Goal: Task Accomplishment & Management: Complete application form

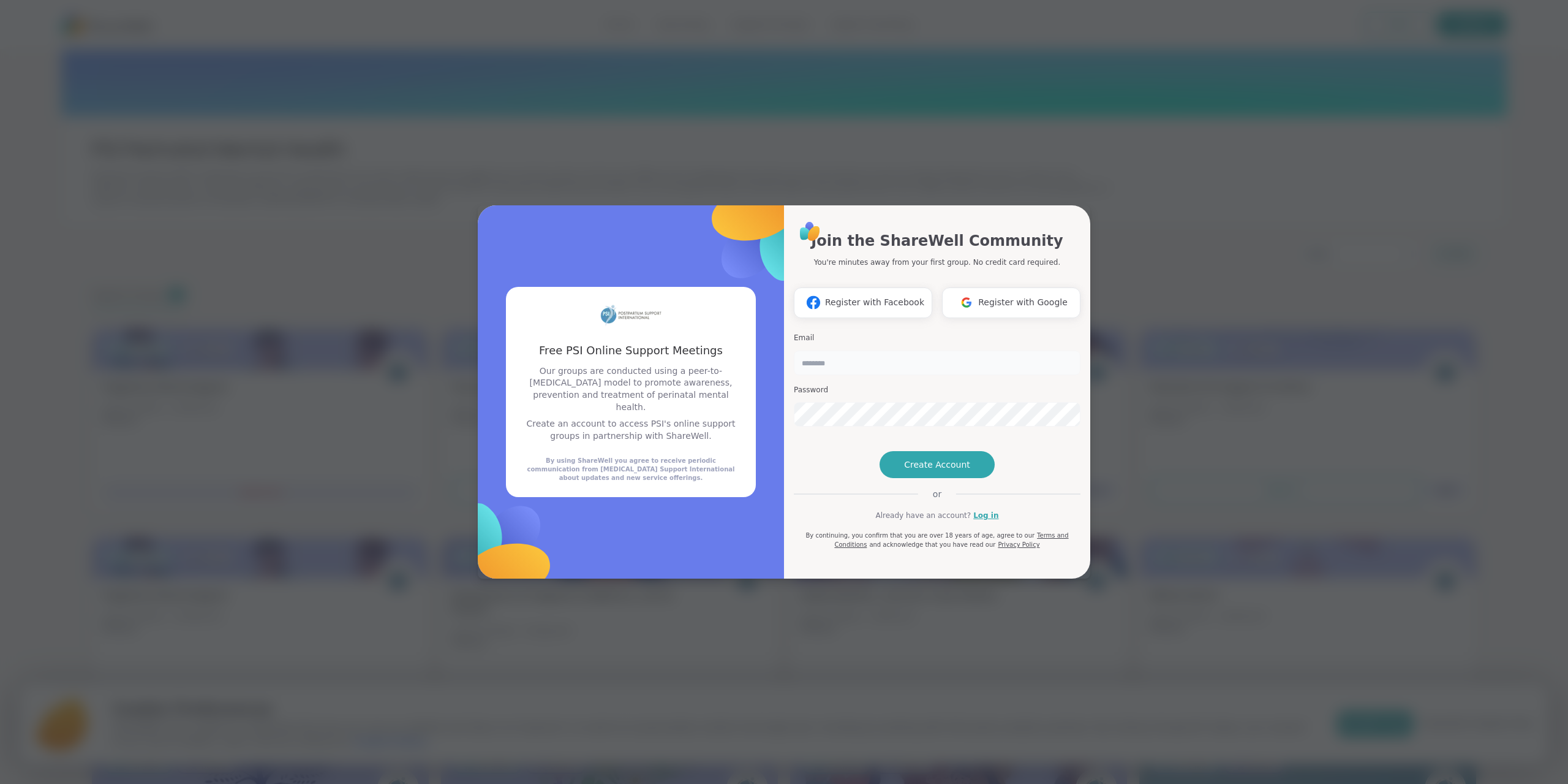
click at [877, 350] on input "email" at bounding box center [937, 363] width 287 height 25
type input "**********"
click at [737, 389] on div "**********" at bounding box center [784, 392] width 612 height 374
click at [962, 413] on div "**********" at bounding box center [937, 384] width 287 height 329
click at [915, 471] on span "Create Account" at bounding box center [936, 464] width 66 height 12
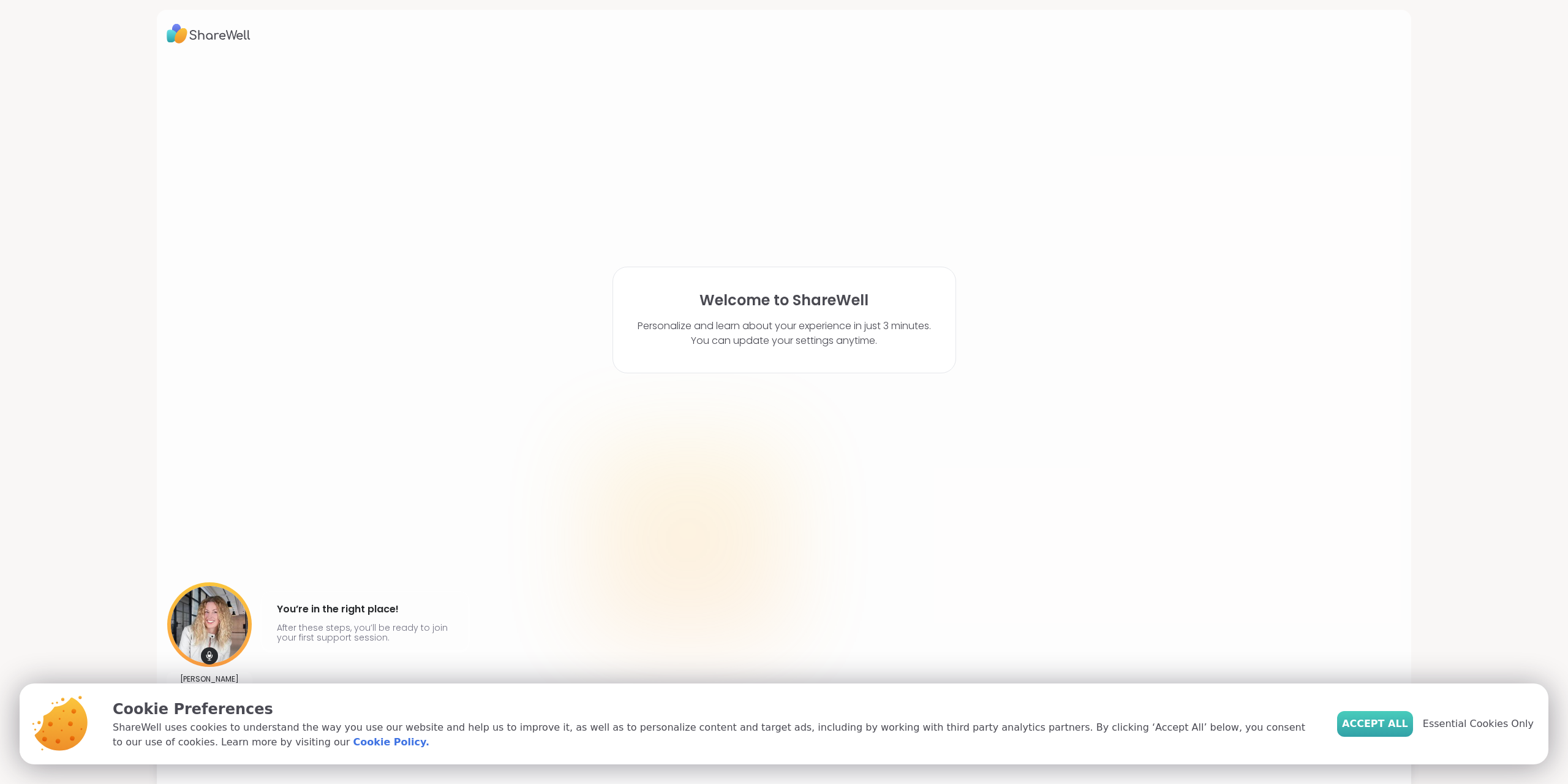
click at [1381, 726] on span "Accept All" at bounding box center [1375, 724] width 66 height 14
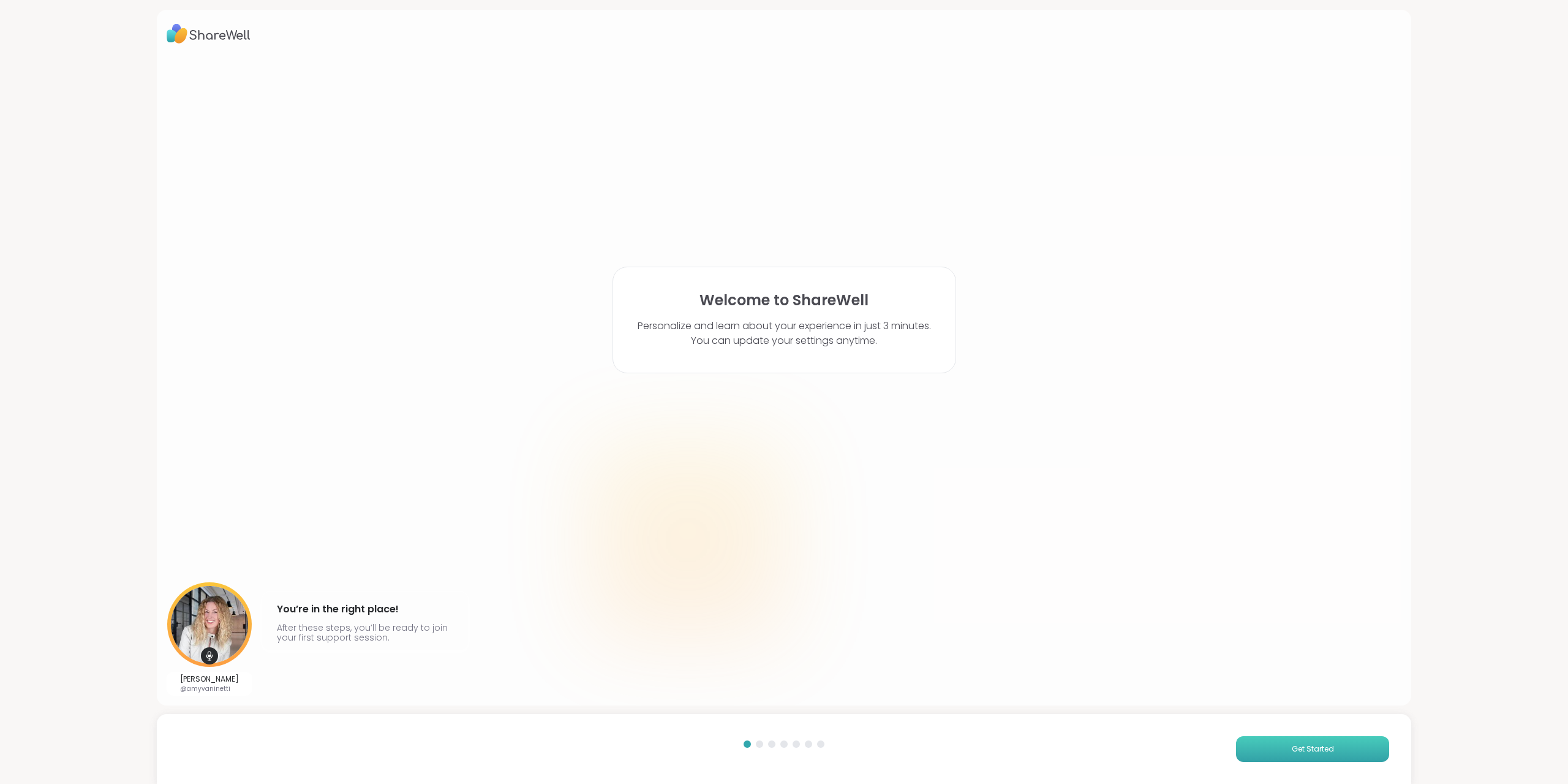
click at [1303, 747] on span "Get Started" at bounding box center [1313, 749] width 42 height 11
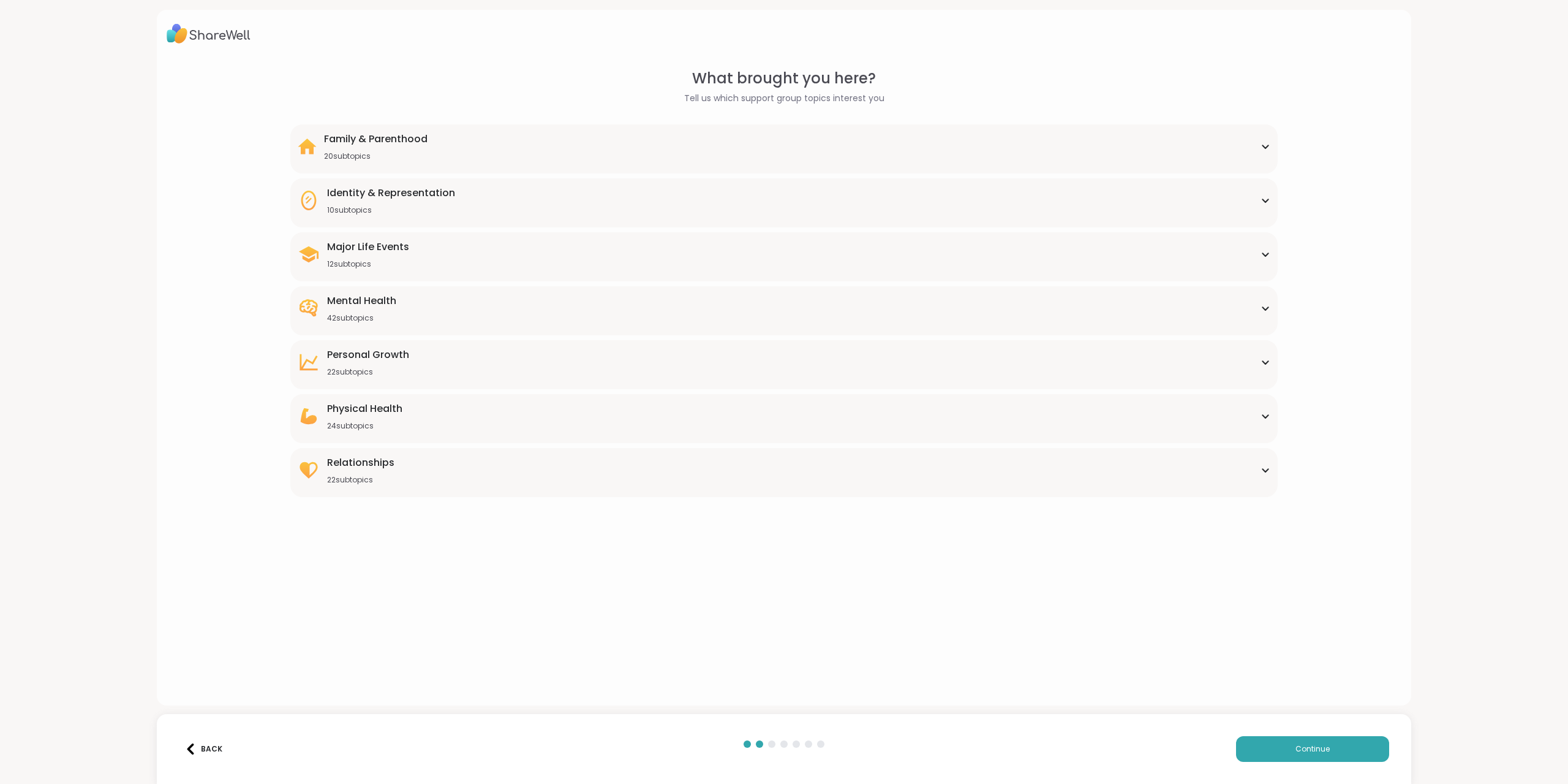
click at [401, 138] on div "Family & Parenthood" at bounding box center [376, 139] width 103 height 14
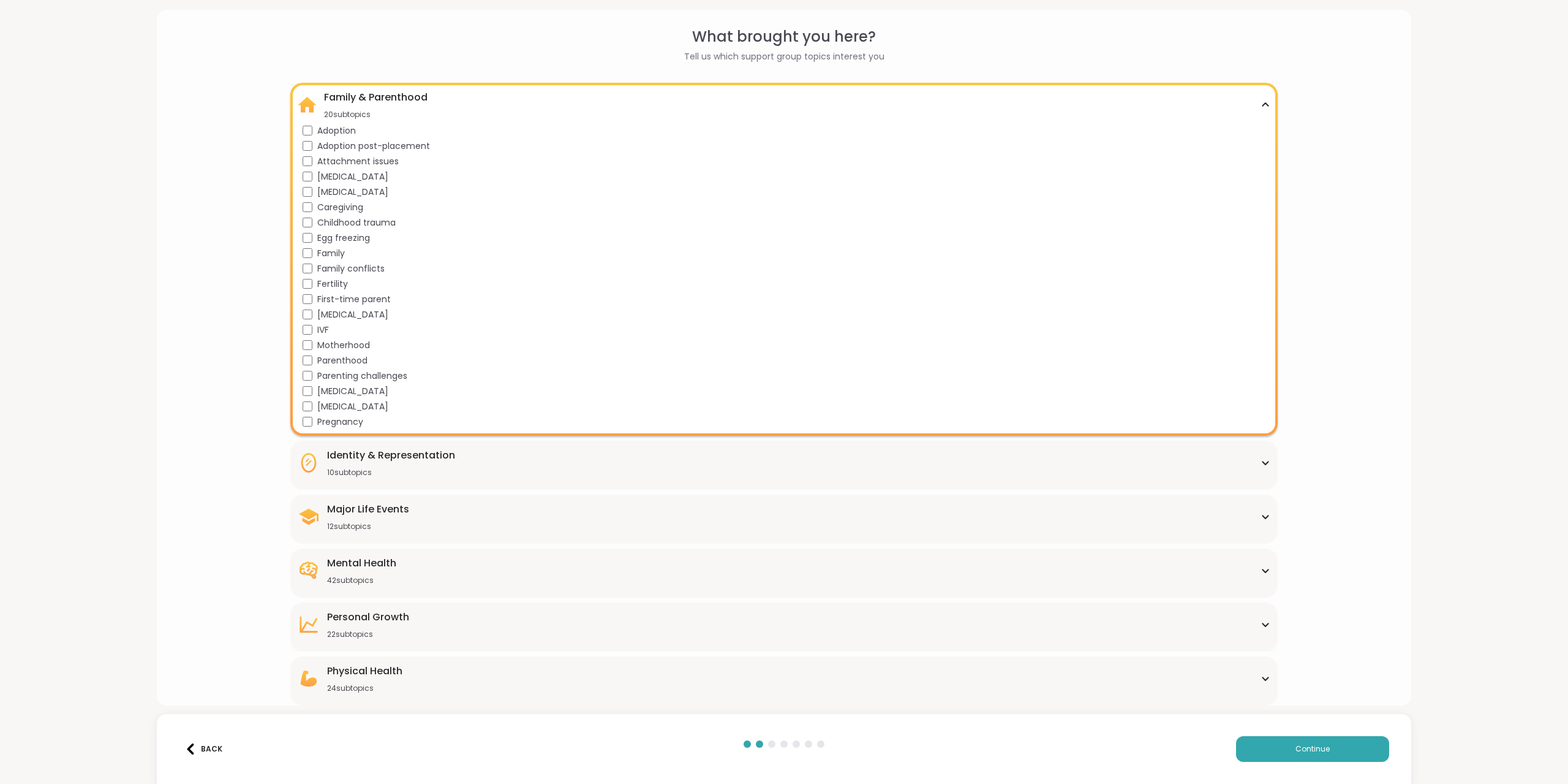
scroll to position [34, 0]
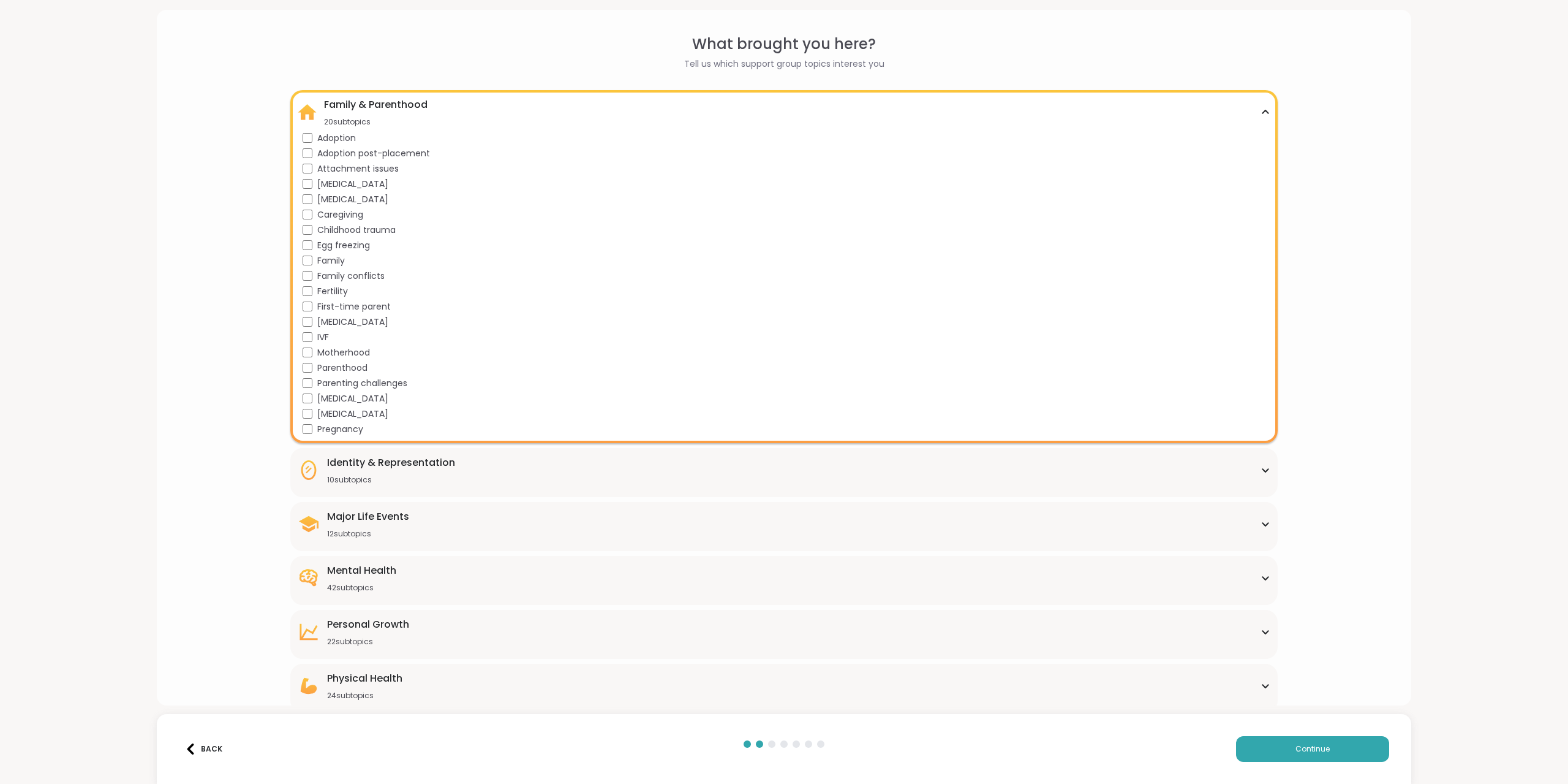
click at [380, 461] on div "Identity & Representation" at bounding box center [391, 463] width 128 height 14
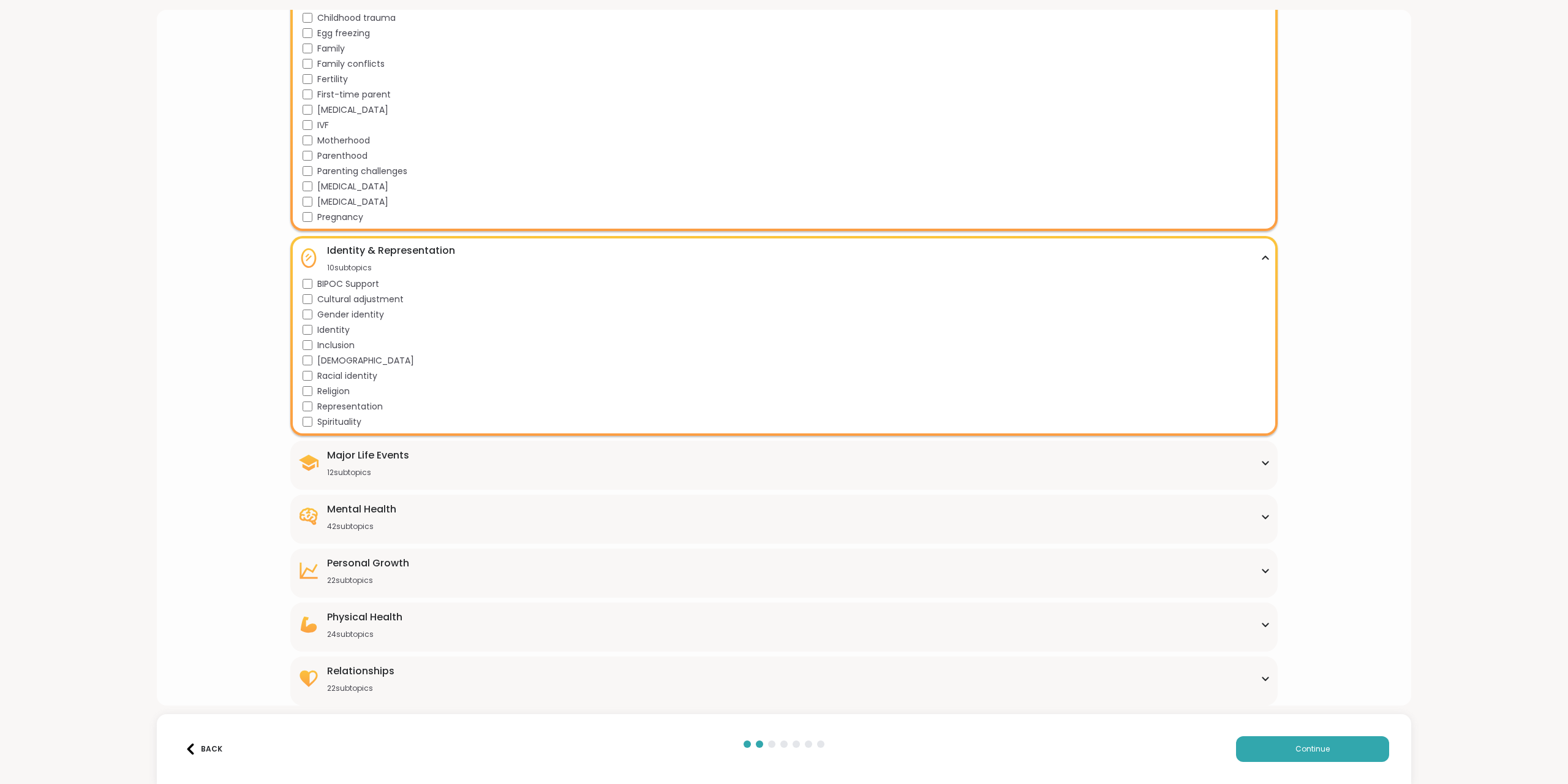
click at [394, 468] on div "12 subtopics" at bounding box center [368, 473] width 82 height 10
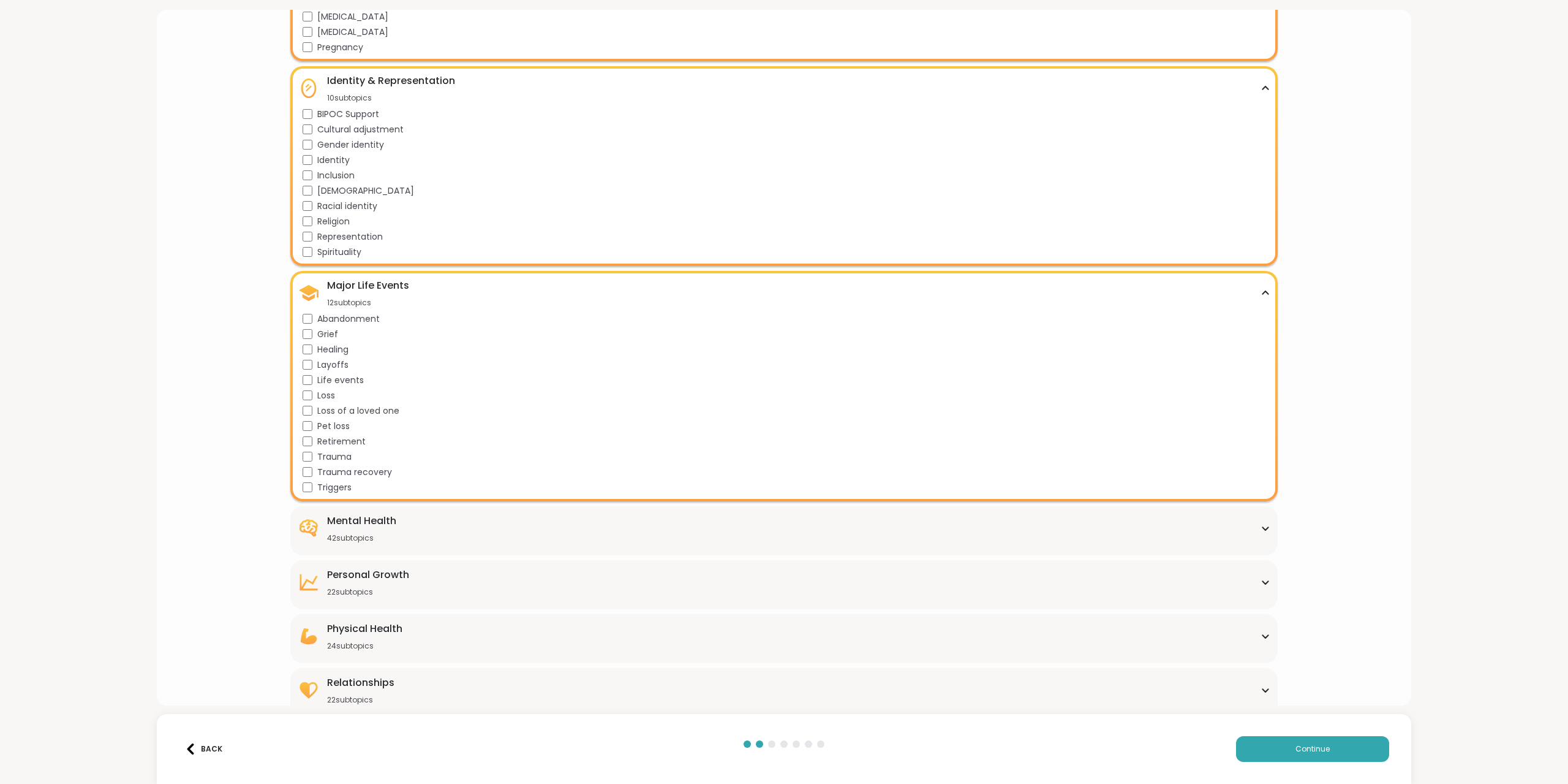
scroll to position [428, 0]
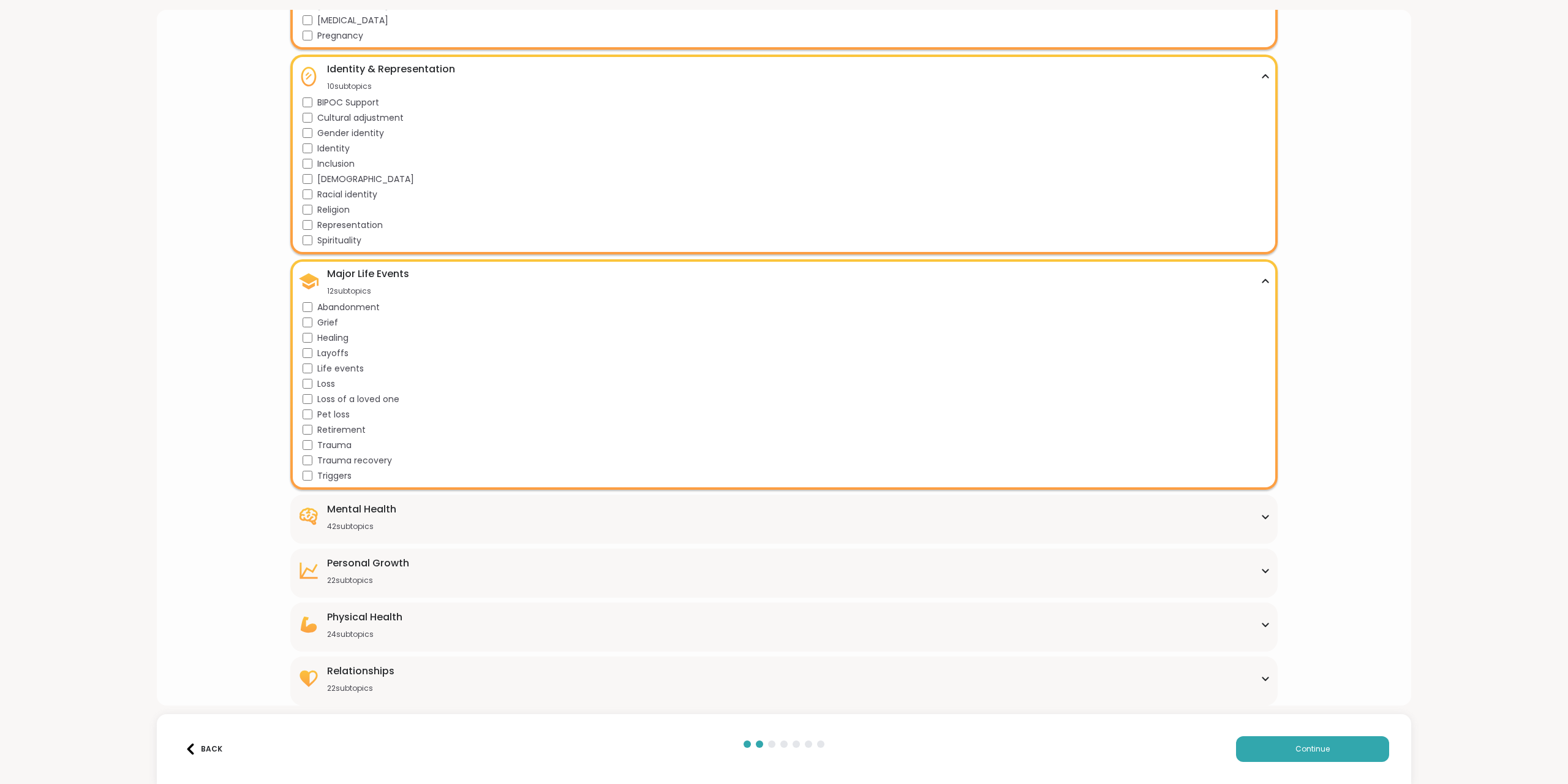
click at [381, 511] on div "Mental Health" at bounding box center [362, 509] width 69 height 14
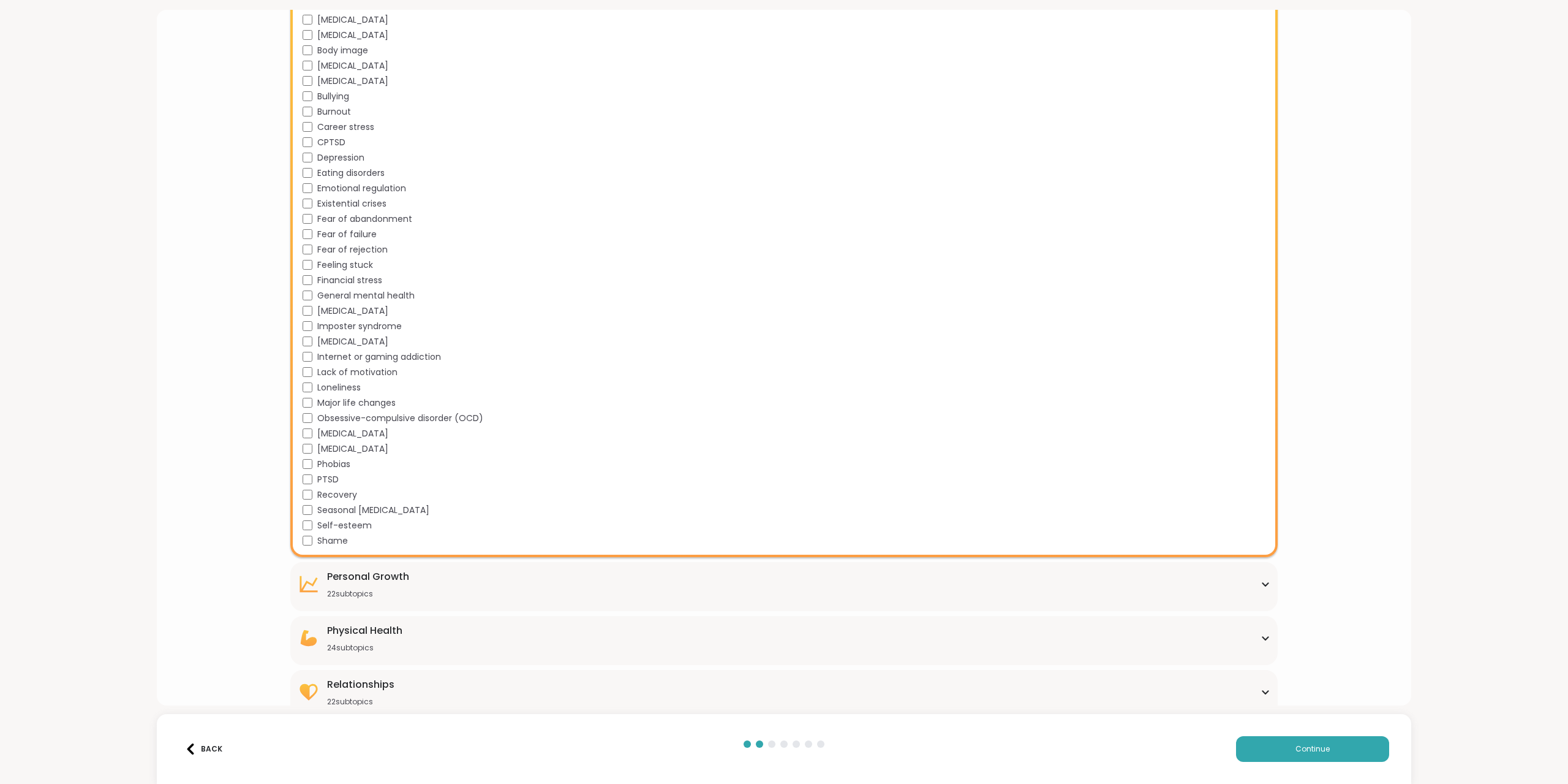
scroll to position [1040, 0]
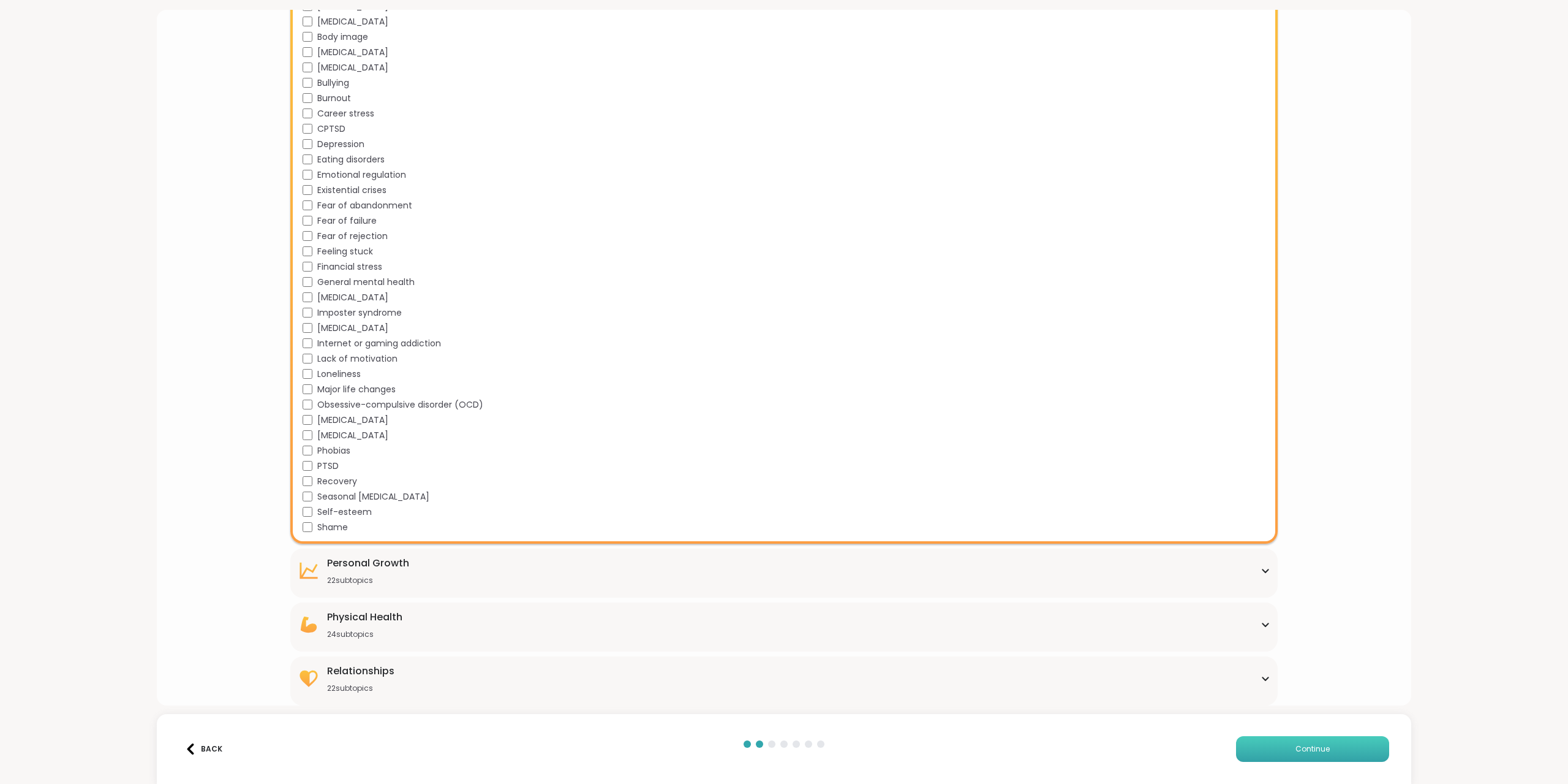
click at [1328, 749] on button "Continue" at bounding box center [1313, 749] width 153 height 26
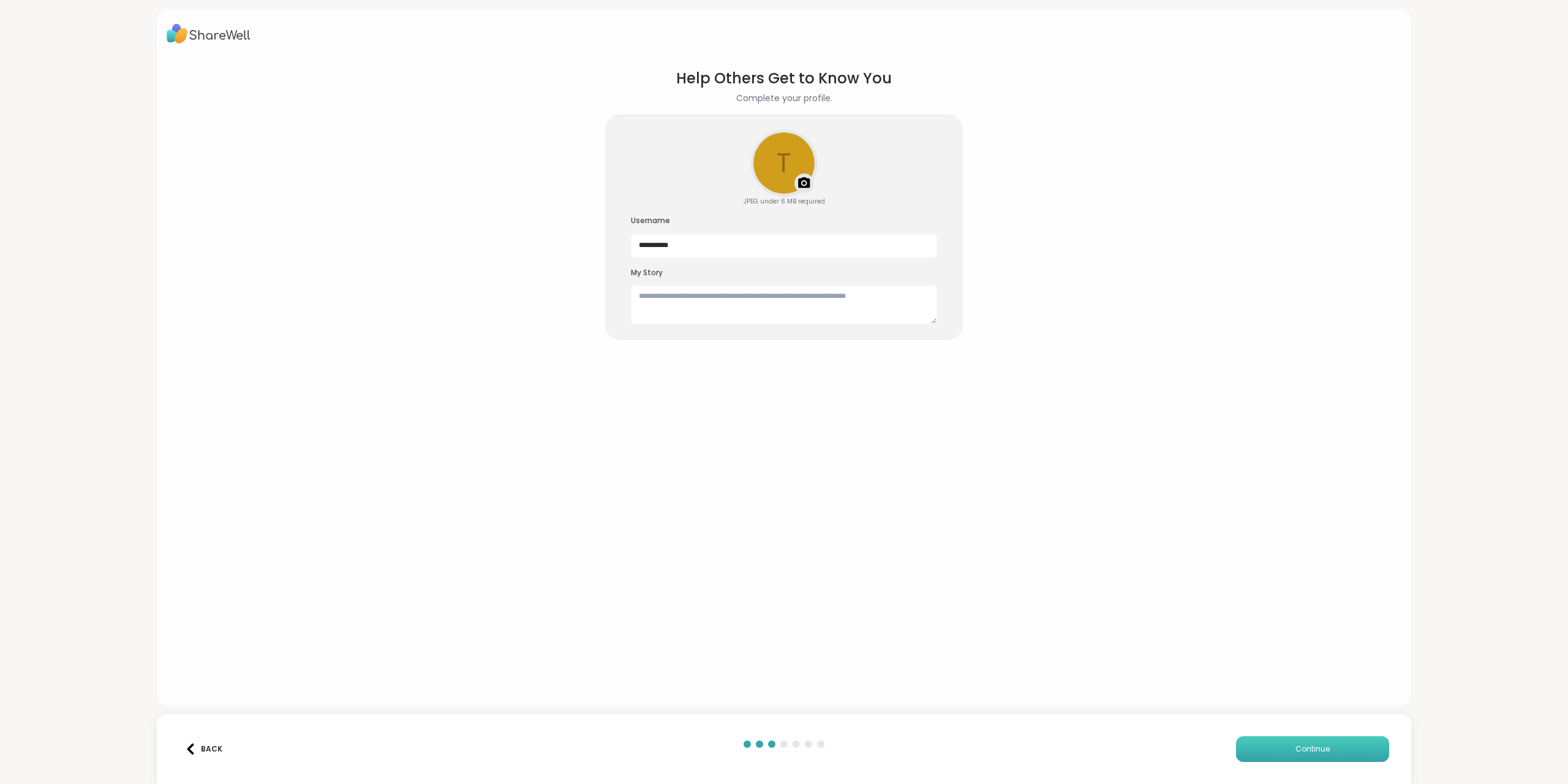
click at [1308, 751] on span "Continue" at bounding box center [1312, 749] width 34 height 11
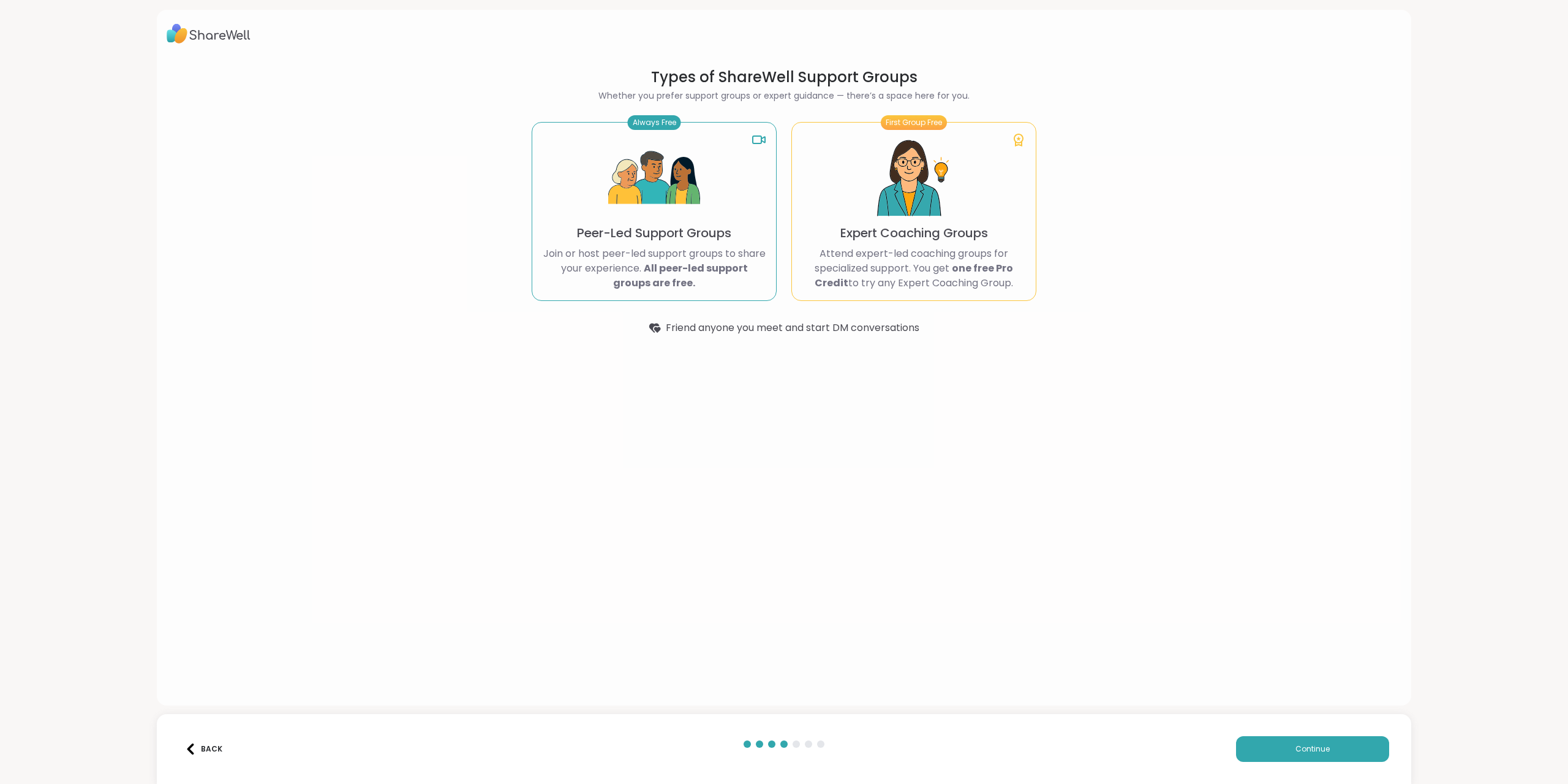
click at [657, 193] on img at bounding box center [654, 178] width 92 height 92
click at [1275, 756] on button "Continue" at bounding box center [1313, 749] width 153 height 26
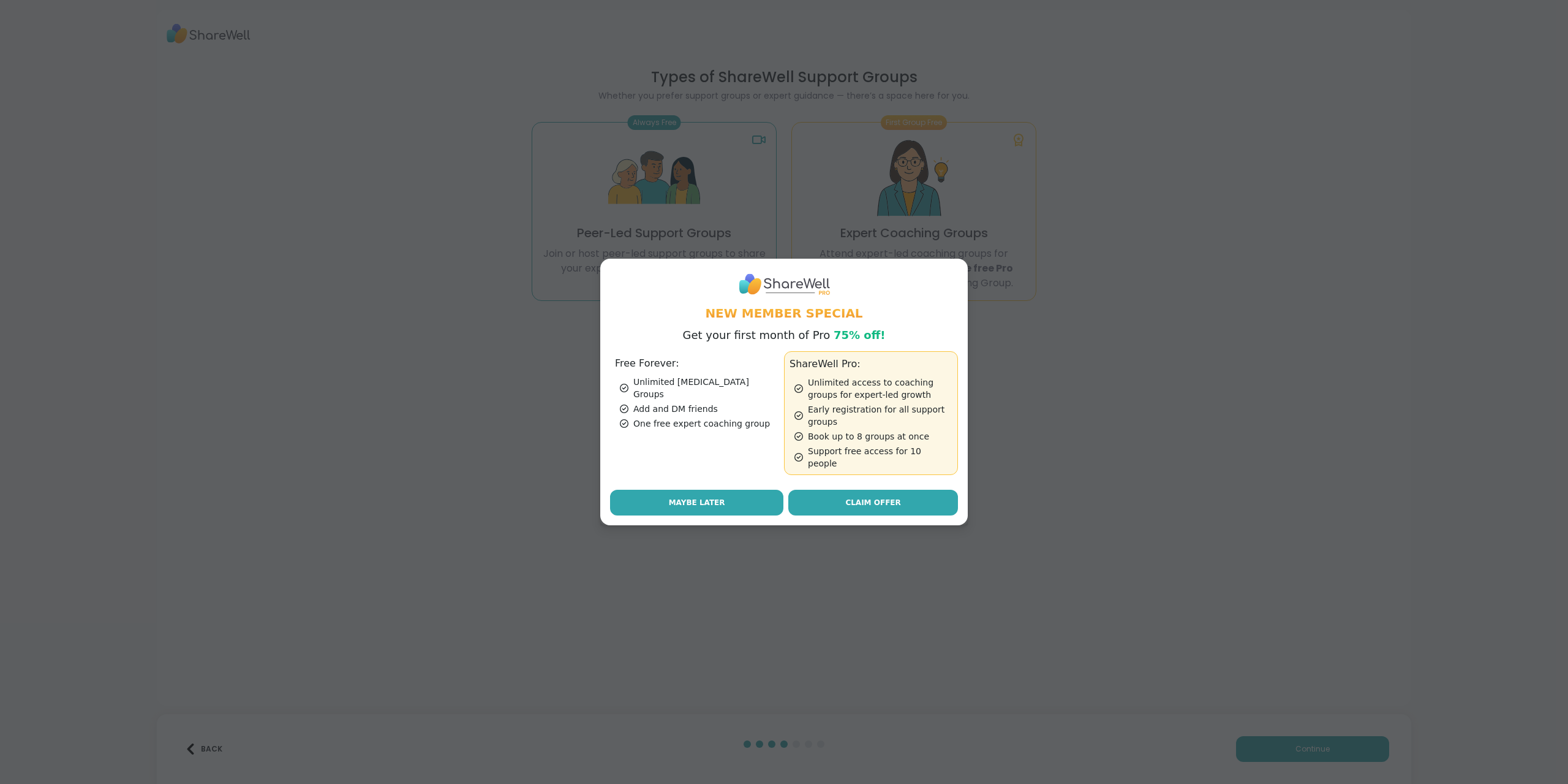
click at [689, 497] on span "Maybe Later" at bounding box center [697, 502] width 56 height 11
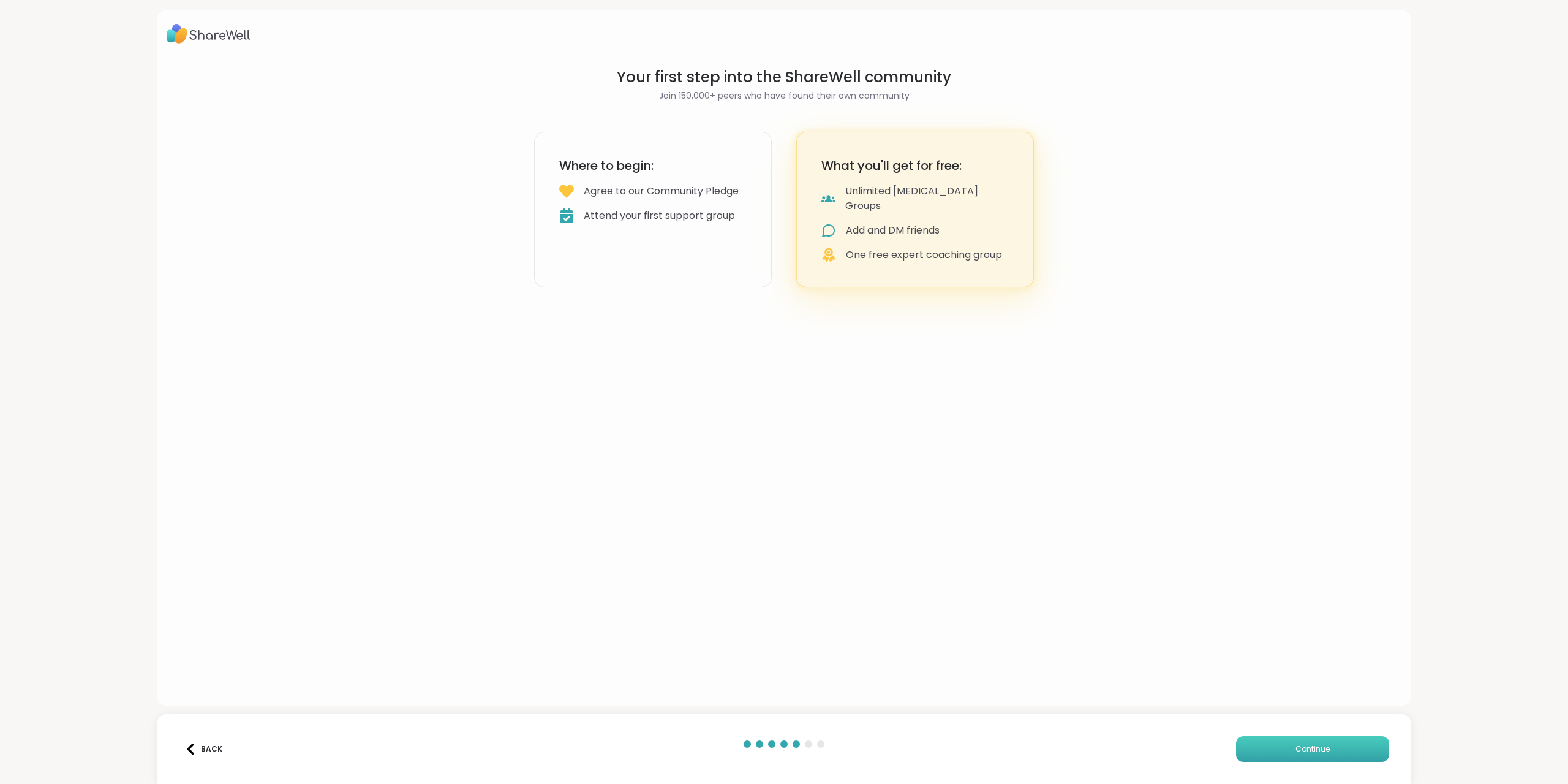
click at [1281, 751] on button "Continue" at bounding box center [1313, 749] width 153 height 26
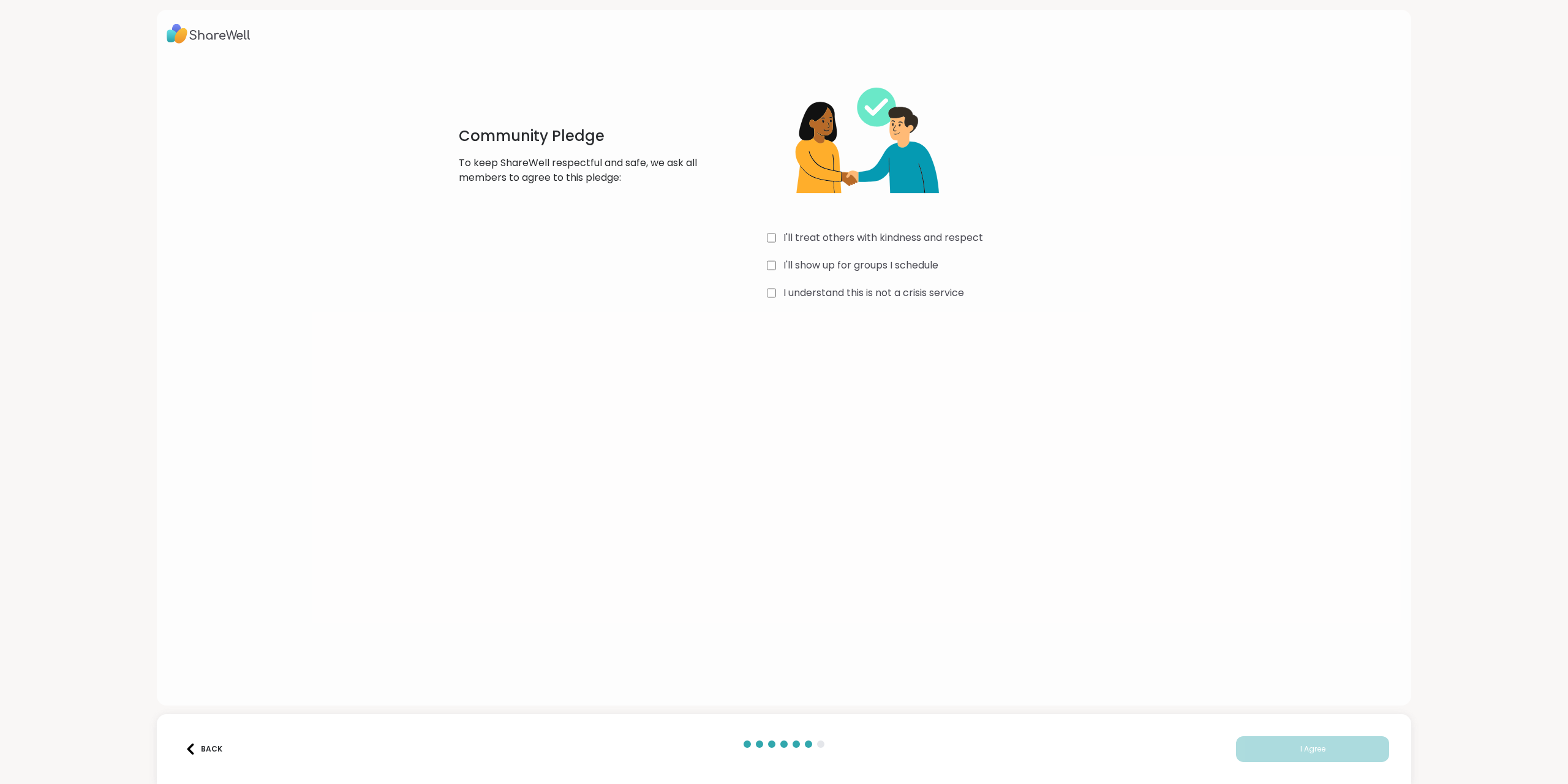
click at [839, 234] on label "I'll treat others with kindness and respect" at bounding box center [883, 237] width 200 height 14
click at [827, 268] on label "I'll show up for groups I schedule" at bounding box center [861, 265] width 155 height 14
click at [830, 298] on label "I understand this is not a crisis service" at bounding box center [874, 292] width 181 height 14
click at [1304, 746] on span "I Agree" at bounding box center [1313, 749] width 25 height 11
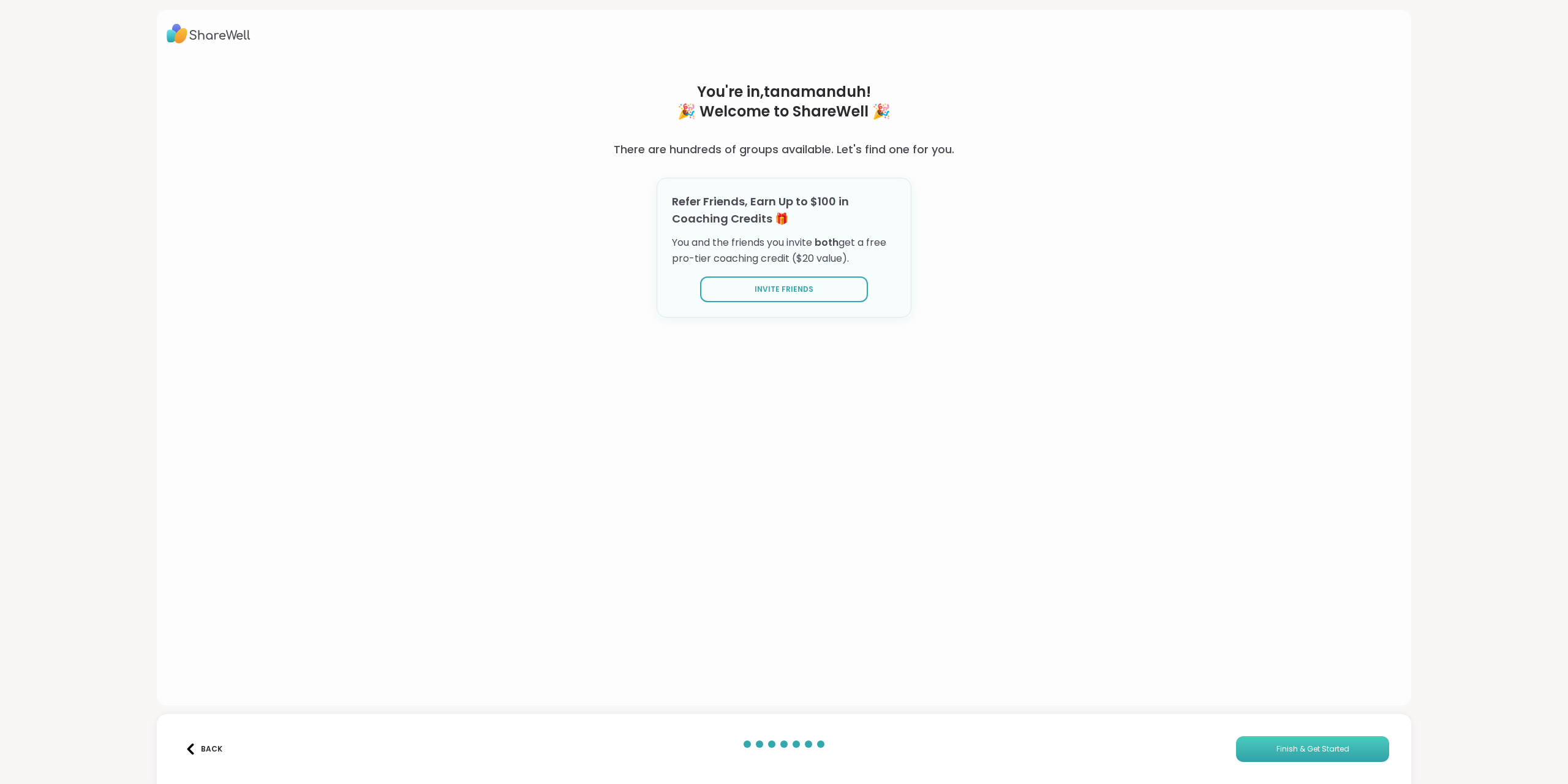
click at [1258, 750] on button "Finish & Get Started" at bounding box center [1313, 749] width 153 height 26
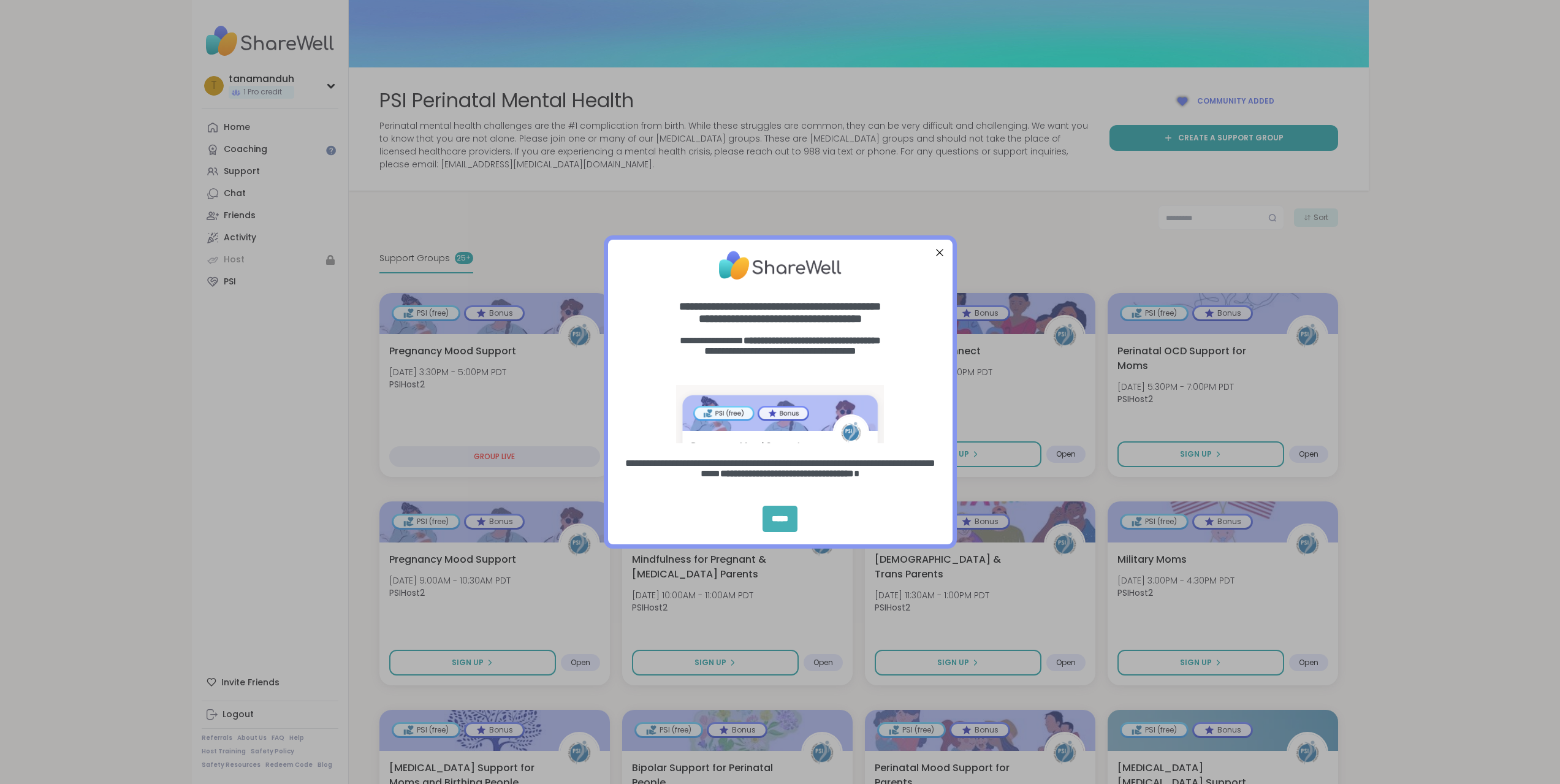
click at [783, 520] on div "*****" at bounding box center [780, 518] width 35 height 26
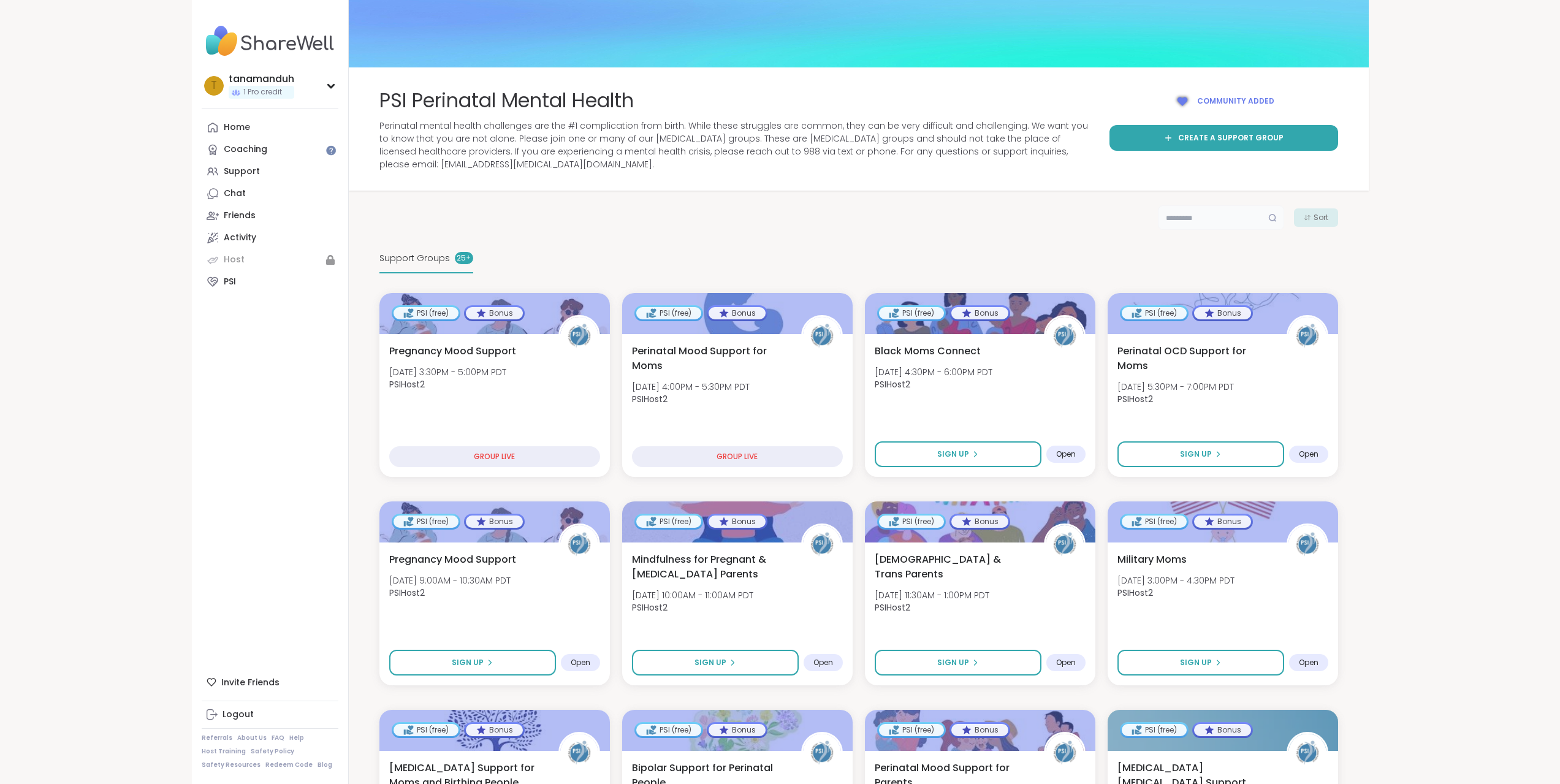
click at [1167, 218] on input "text" at bounding box center [1221, 218] width 126 height 25
type input "*"
type input "**********"
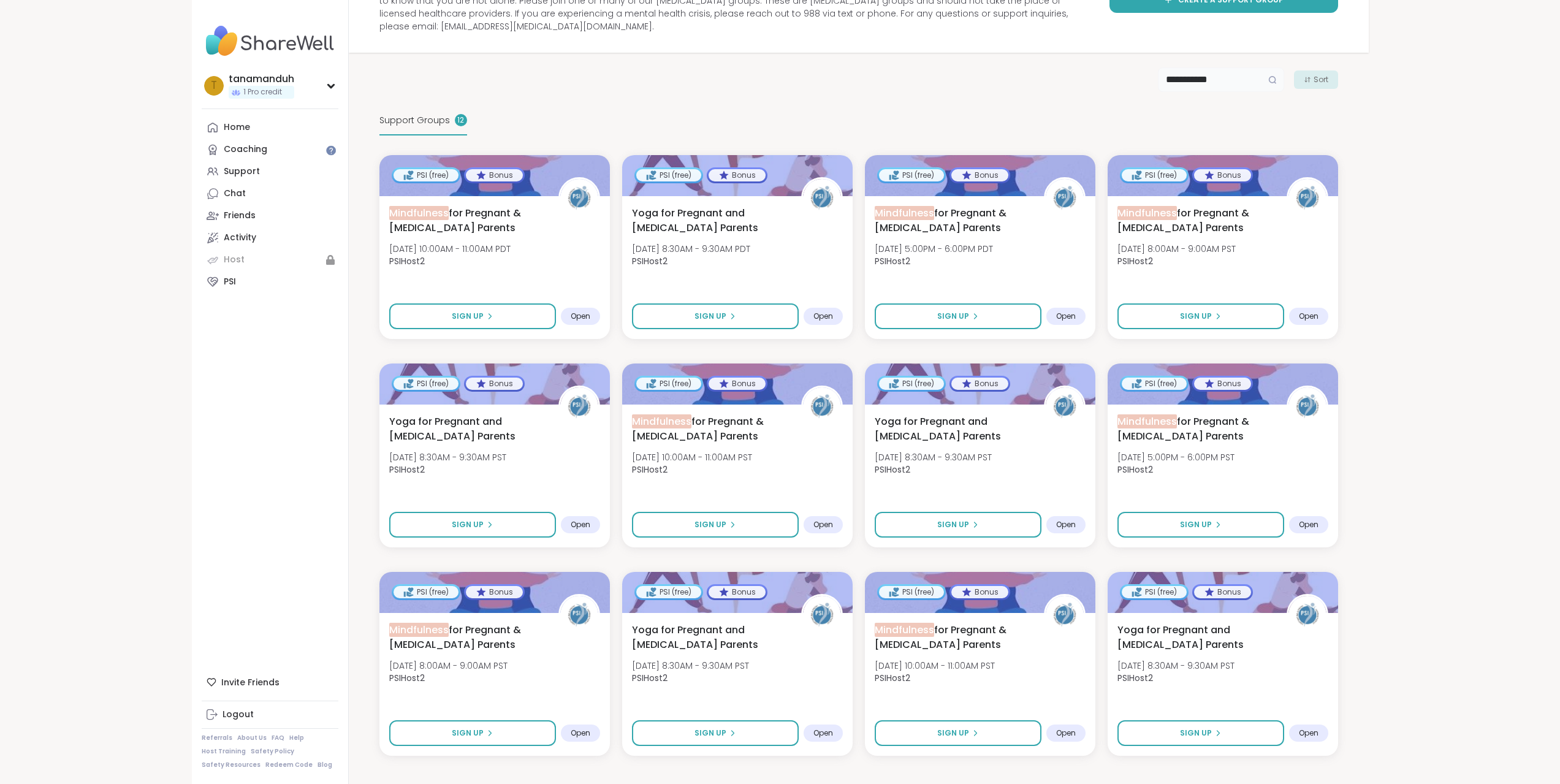
scroll to position [149, 0]
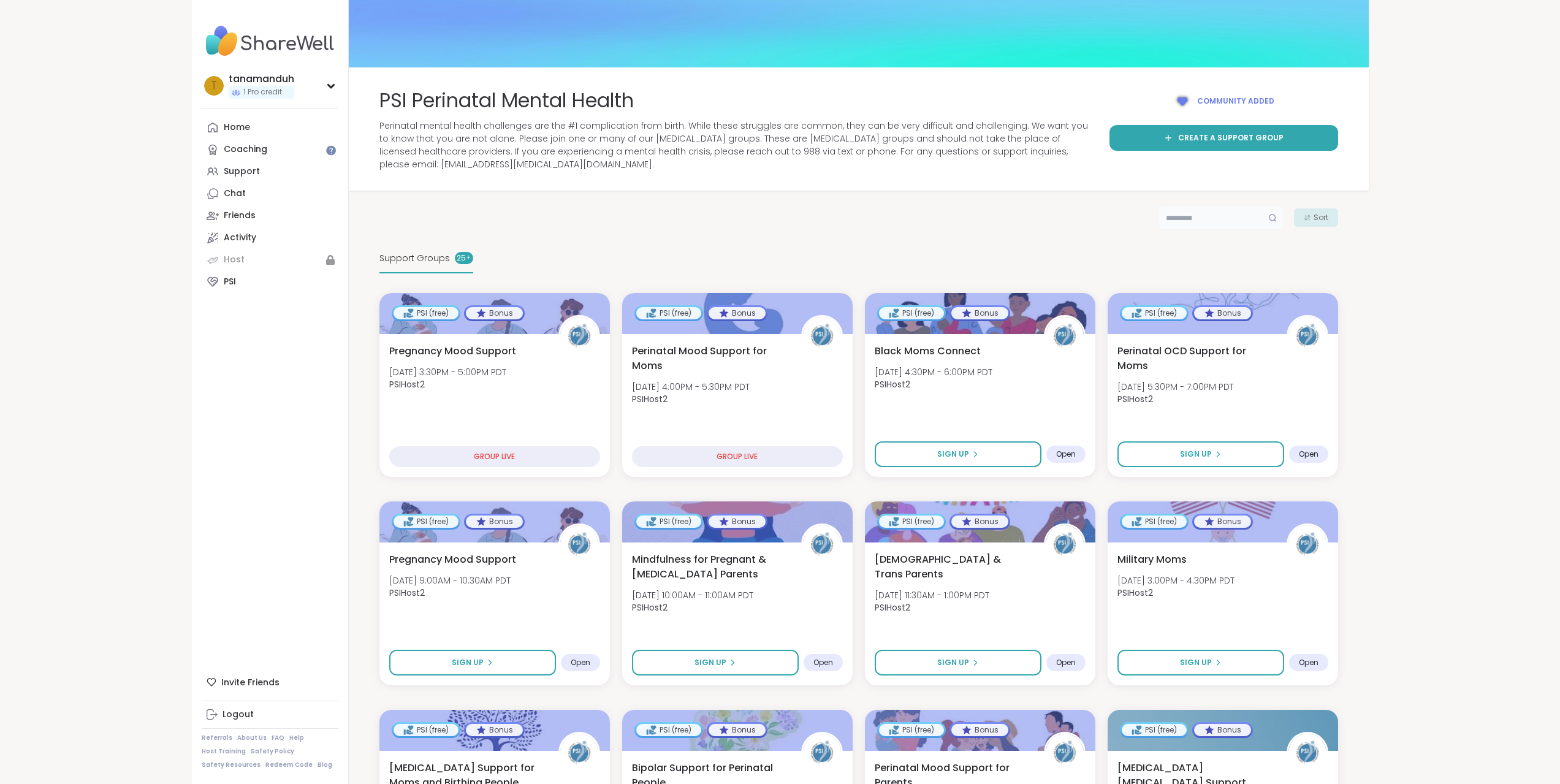
click at [1182, 223] on input "text" at bounding box center [1221, 218] width 126 height 25
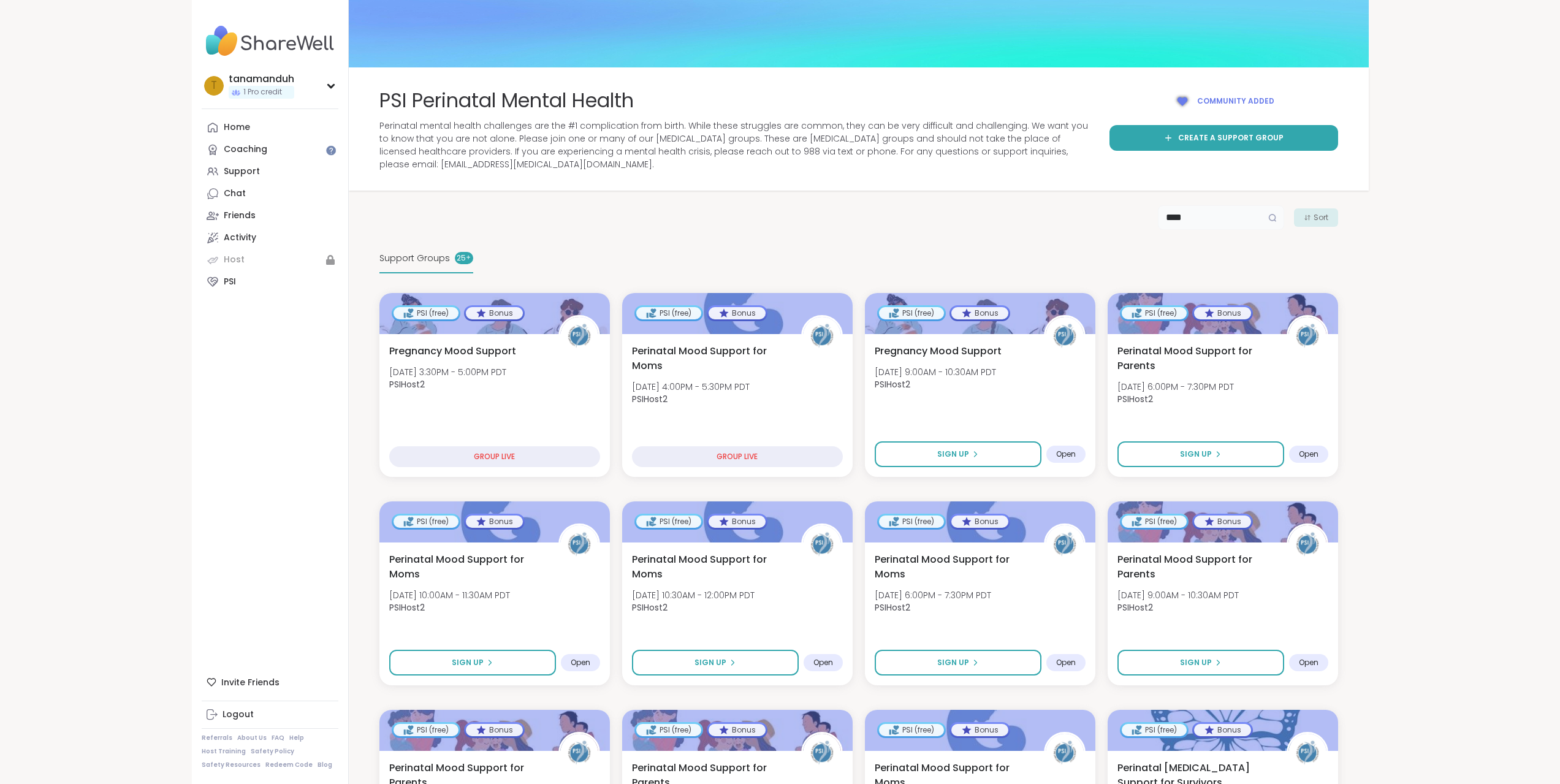
type input "****"
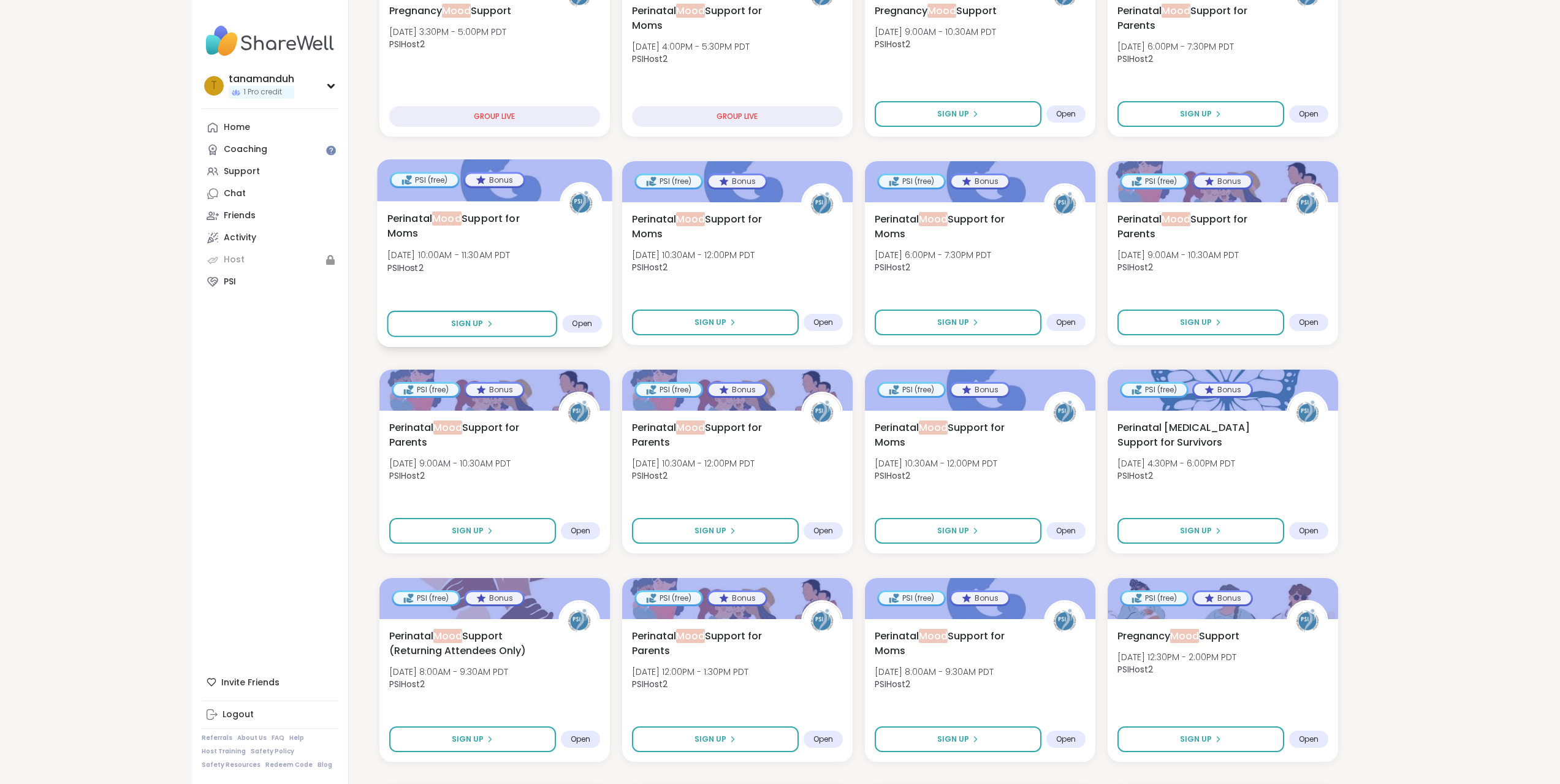
scroll to position [184, 0]
